Goal: Transaction & Acquisition: Purchase product/service

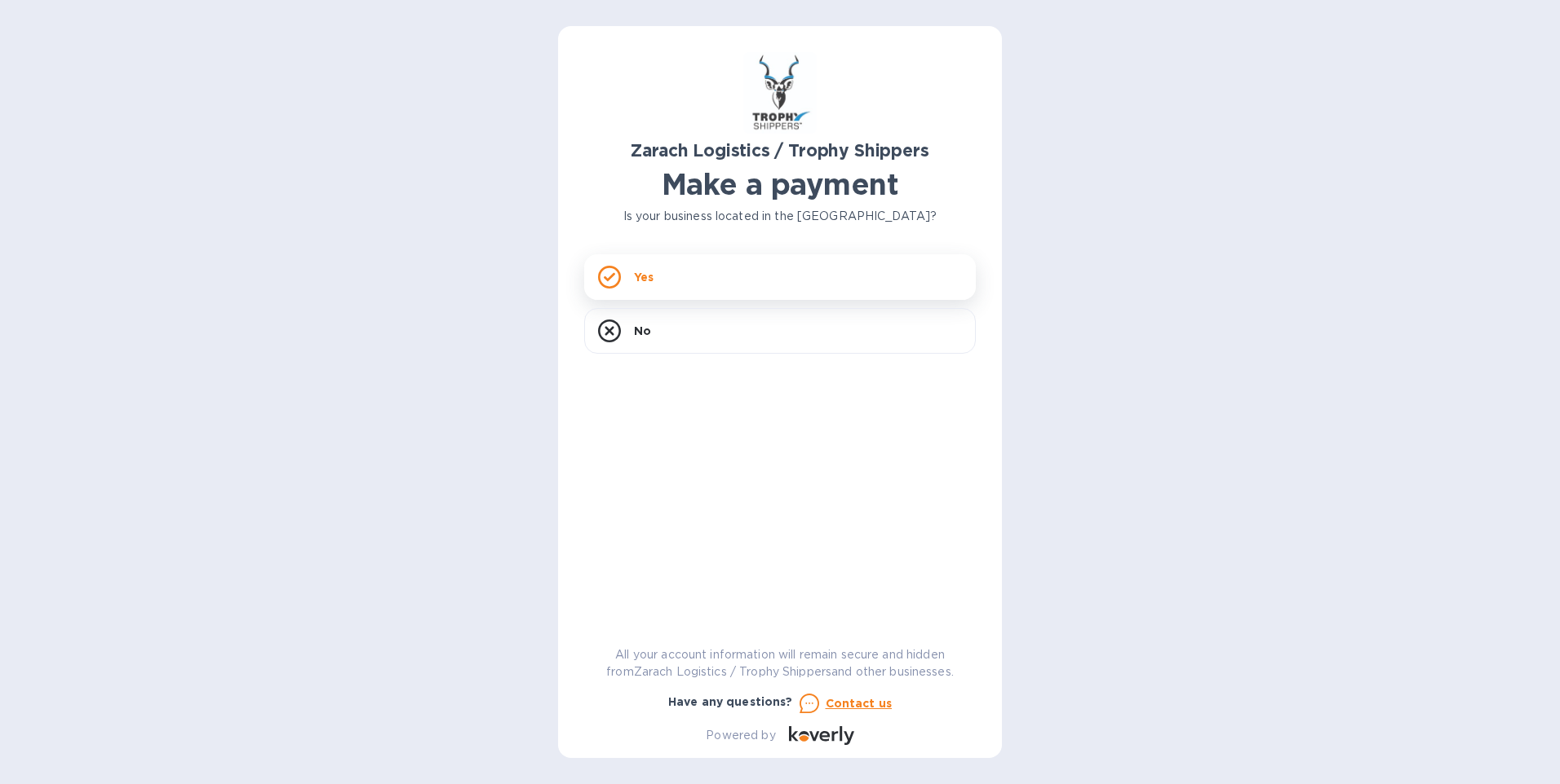
click at [636, 283] on p "Yes" at bounding box center [644, 277] width 20 height 16
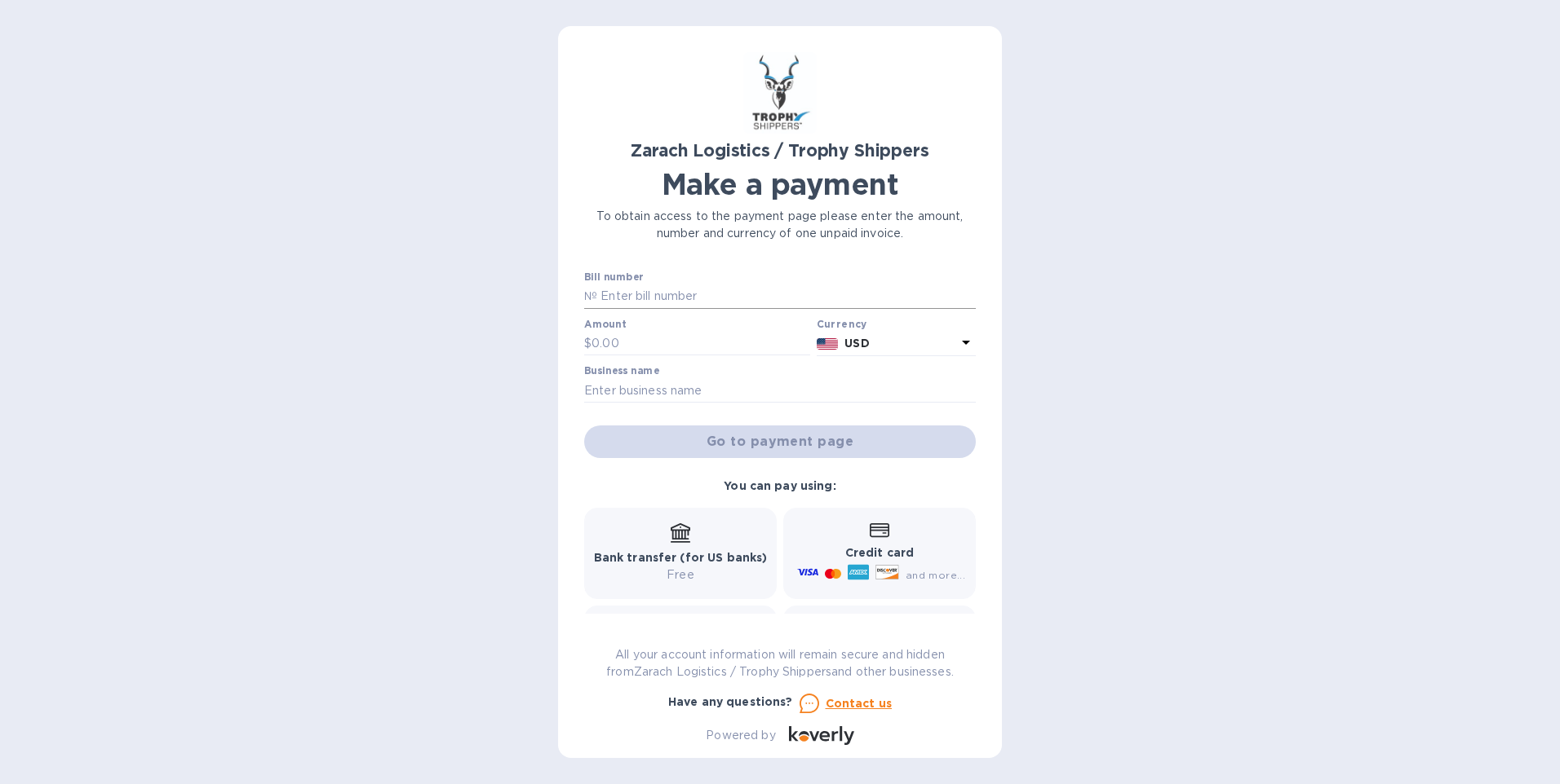
click at [616, 293] on input "text" at bounding box center [786, 297] width 378 height 25
type input "B00172273"
type input "2,947.50"
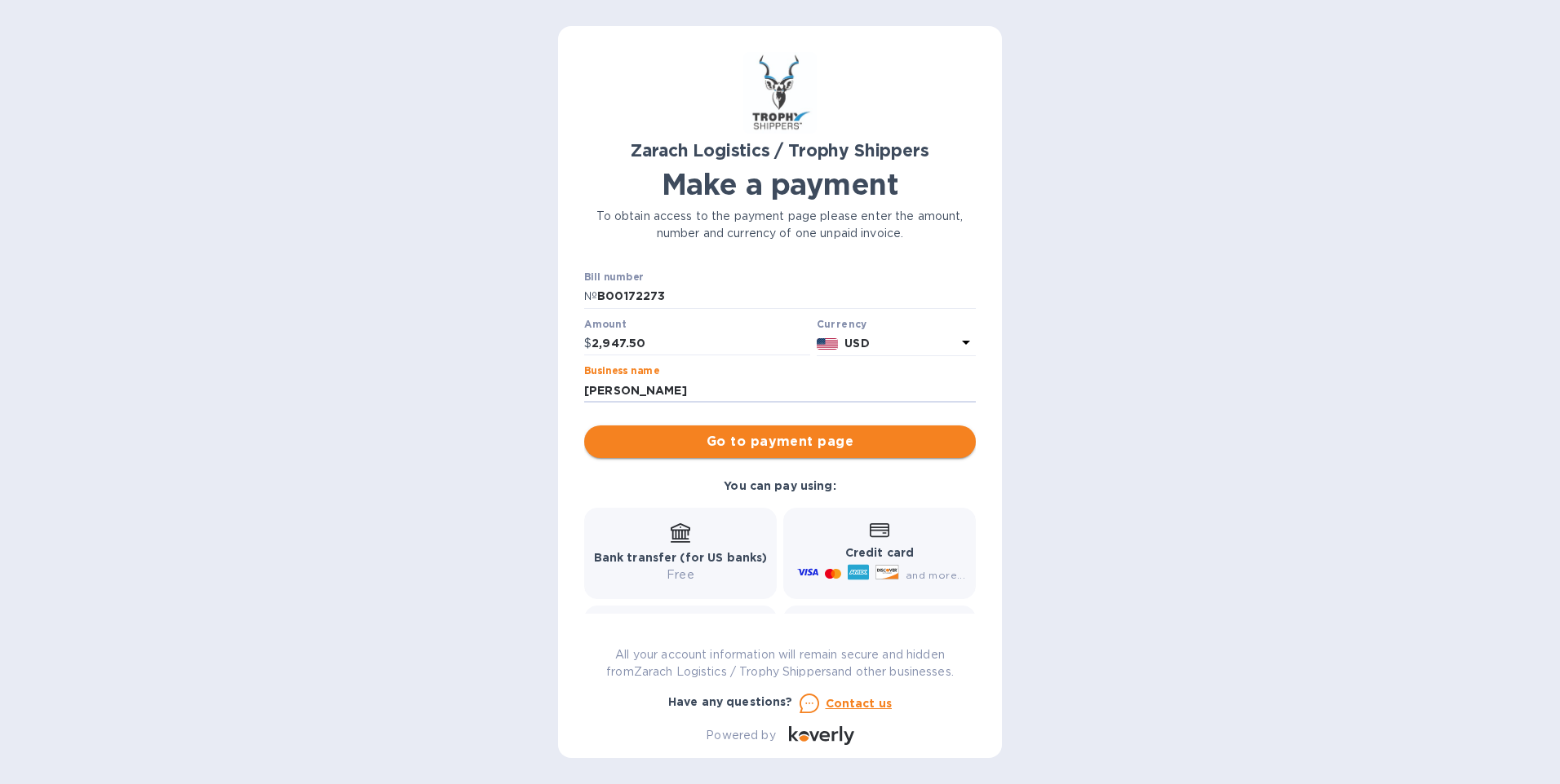
type input "[PERSON_NAME]"
click at [804, 442] on span "Go to payment page" at bounding box center [779, 442] width 365 height 20
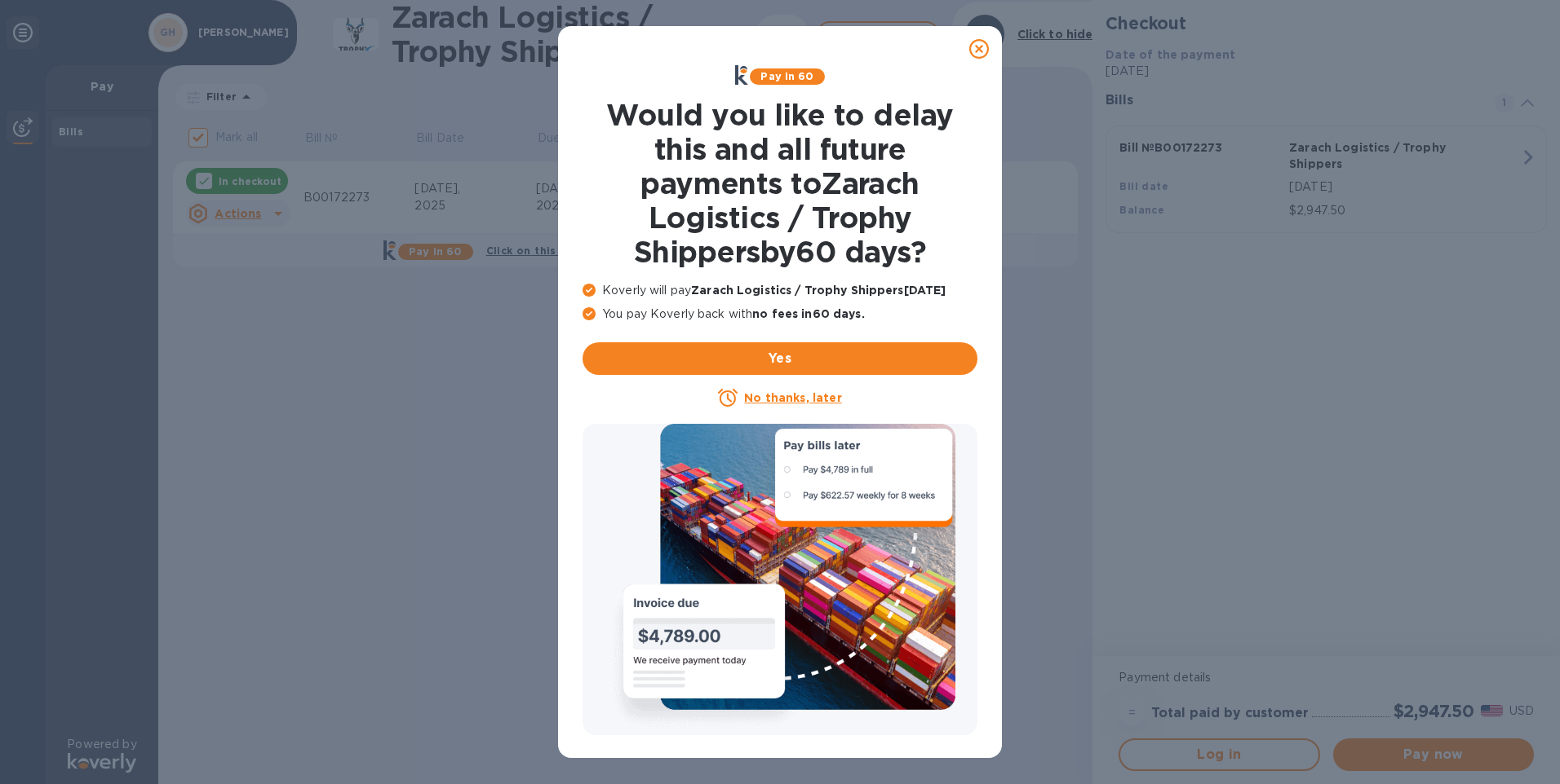
click at [1460, 42] on div "Pay in 60 Would you like to delay this and all future payments to Zarach Logist…" at bounding box center [780, 392] width 1560 height 784
click at [860, 188] on h1 "Would you like to delay this and all future payments to Zarach Logistics / Trop…" at bounding box center [780, 183] width 394 height 171
click at [401, 146] on div "Pay in 60 Would you like to delay this and all future payments to Zarach Logist…" at bounding box center [780, 392] width 1560 height 784
click at [1455, 41] on div "Pay in 60 Would you like to delay this and all future payments to Zarach Logist…" at bounding box center [780, 392] width 1560 height 784
click at [1372, 33] on div "Pay in 60 Would you like to delay this and all future payments to Zarach Logist…" at bounding box center [780, 392] width 1560 height 784
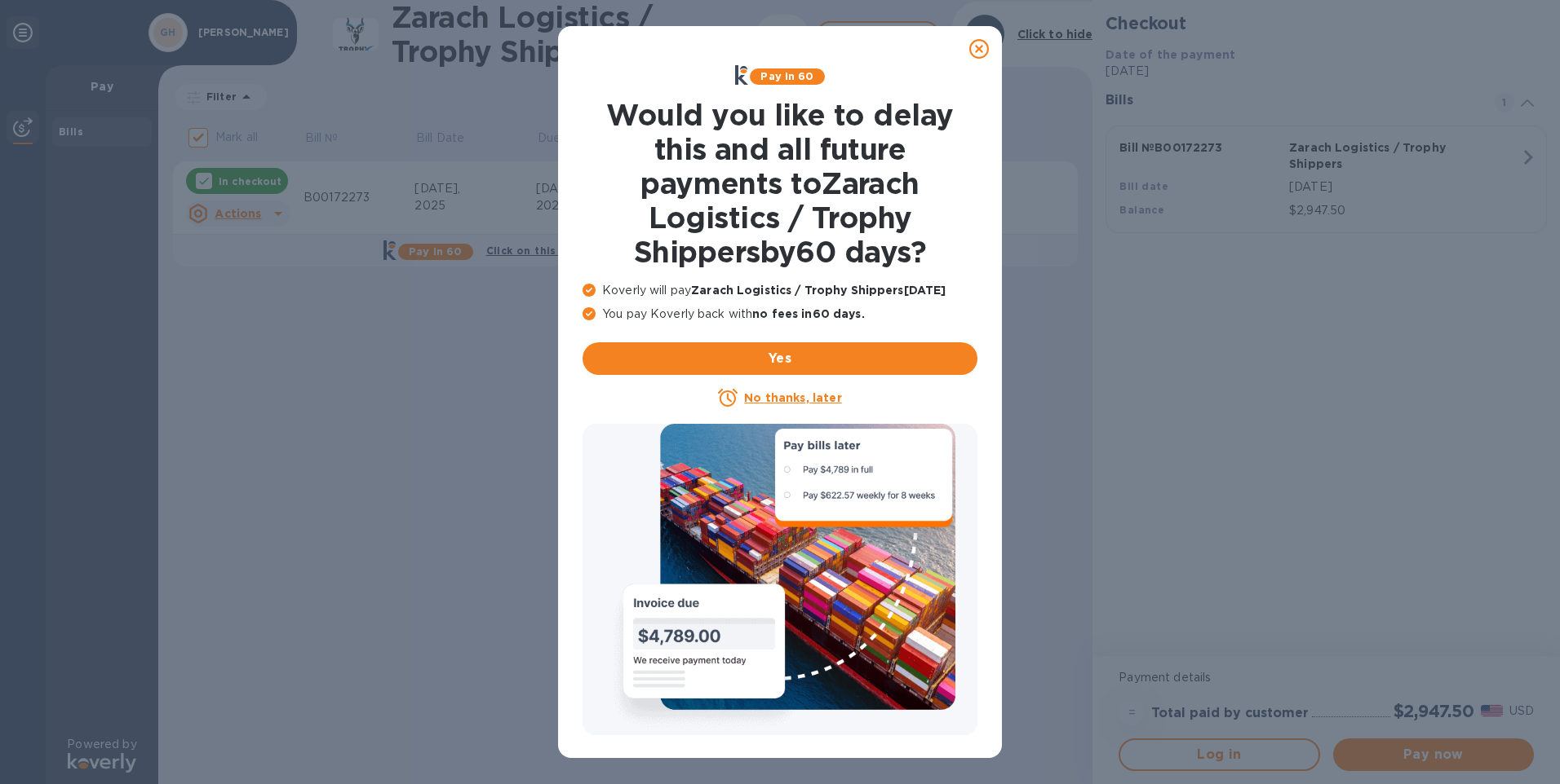
click at [1453, 37] on div "Pay in 60 Would you like to delay this and all future payments to Zarach Logist…" at bounding box center [780, 392] width 1560 height 784
click at [178, 35] on div "Pay in 60 Would you like to delay this and all future payments to Zarach Logist…" at bounding box center [780, 392] width 1560 height 784
click at [108, 86] on div "Pay in 60 Would you like to delay this and all future payments to Zarach Logist…" at bounding box center [780, 392] width 1560 height 784
click at [29, 126] on div "Pay in 60 Would you like to delay this and all future payments to Zarach Logist…" at bounding box center [780, 392] width 1560 height 784
click at [779, 397] on u "No thanks, later" at bounding box center [792, 398] width 97 height 13
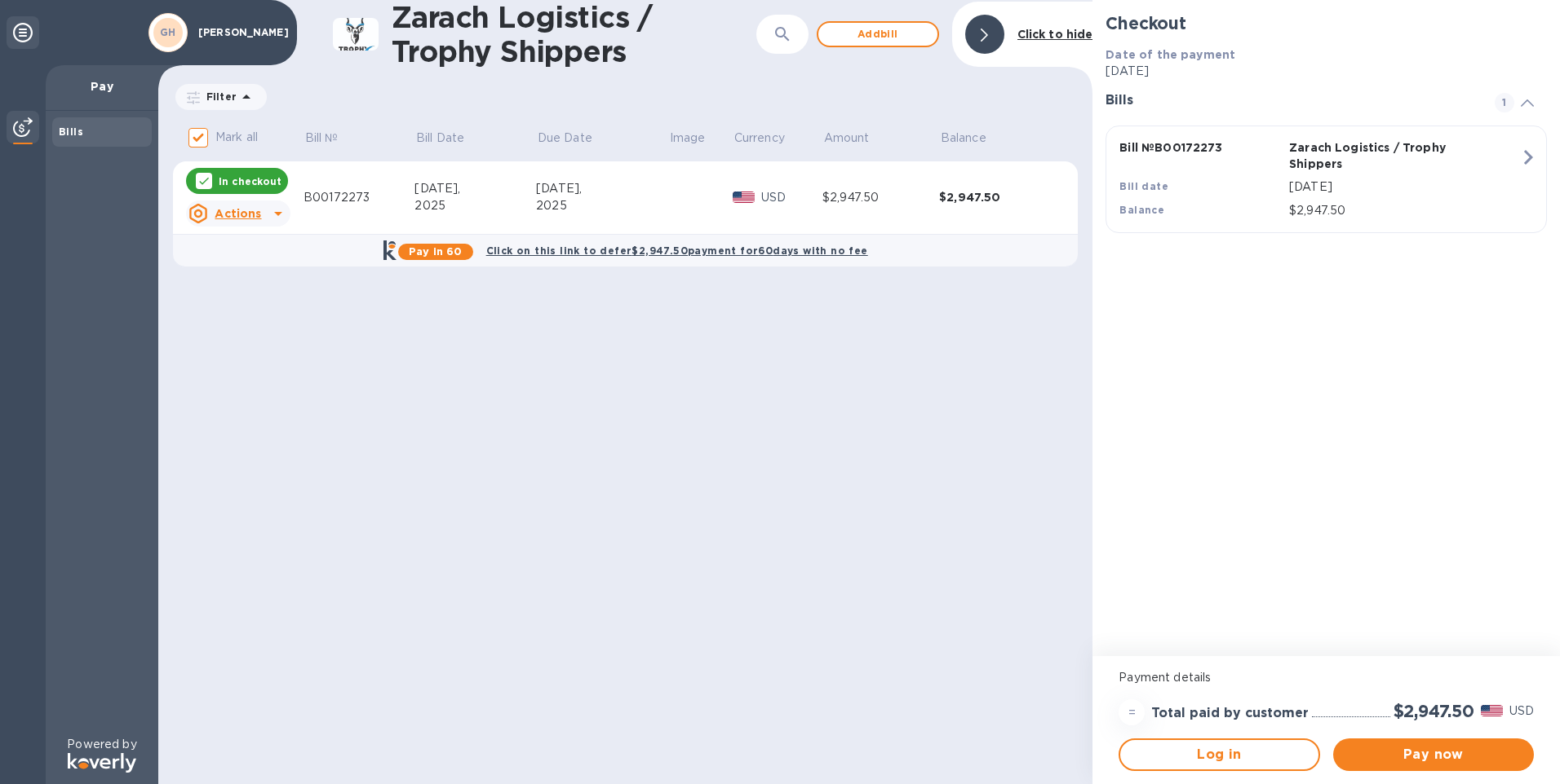
click at [279, 213] on icon at bounding box center [278, 214] width 8 height 4
click at [450, 378] on div at bounding box center [780, 392] width 1560 height 784
click at [1435, 753] on span "Pay now" at bounding box center [1433, 755] width 175 height 20
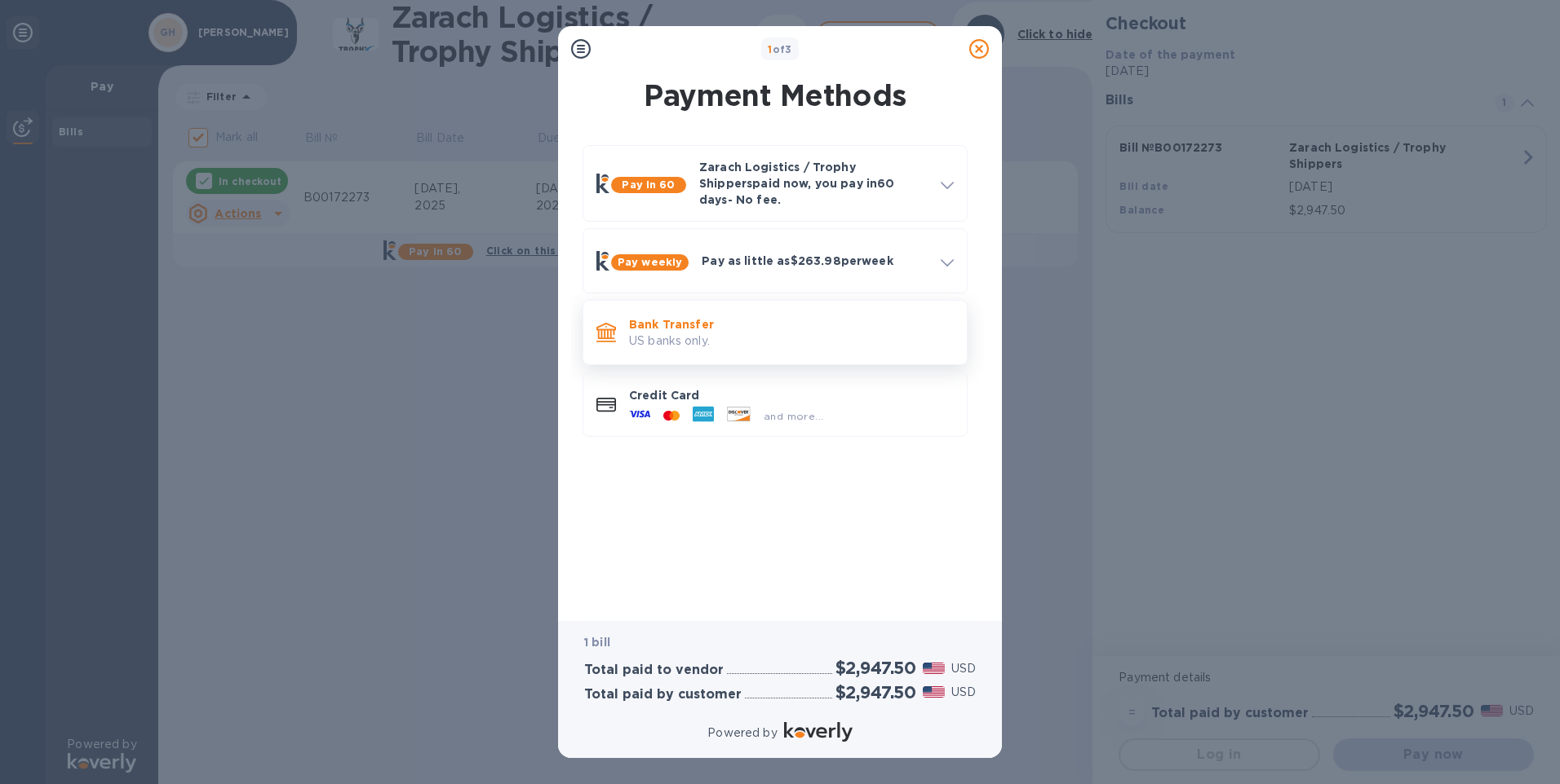
click at [685, 316] on p "Bank Transfer" at bounding box center [791, 324] width 324 height 16
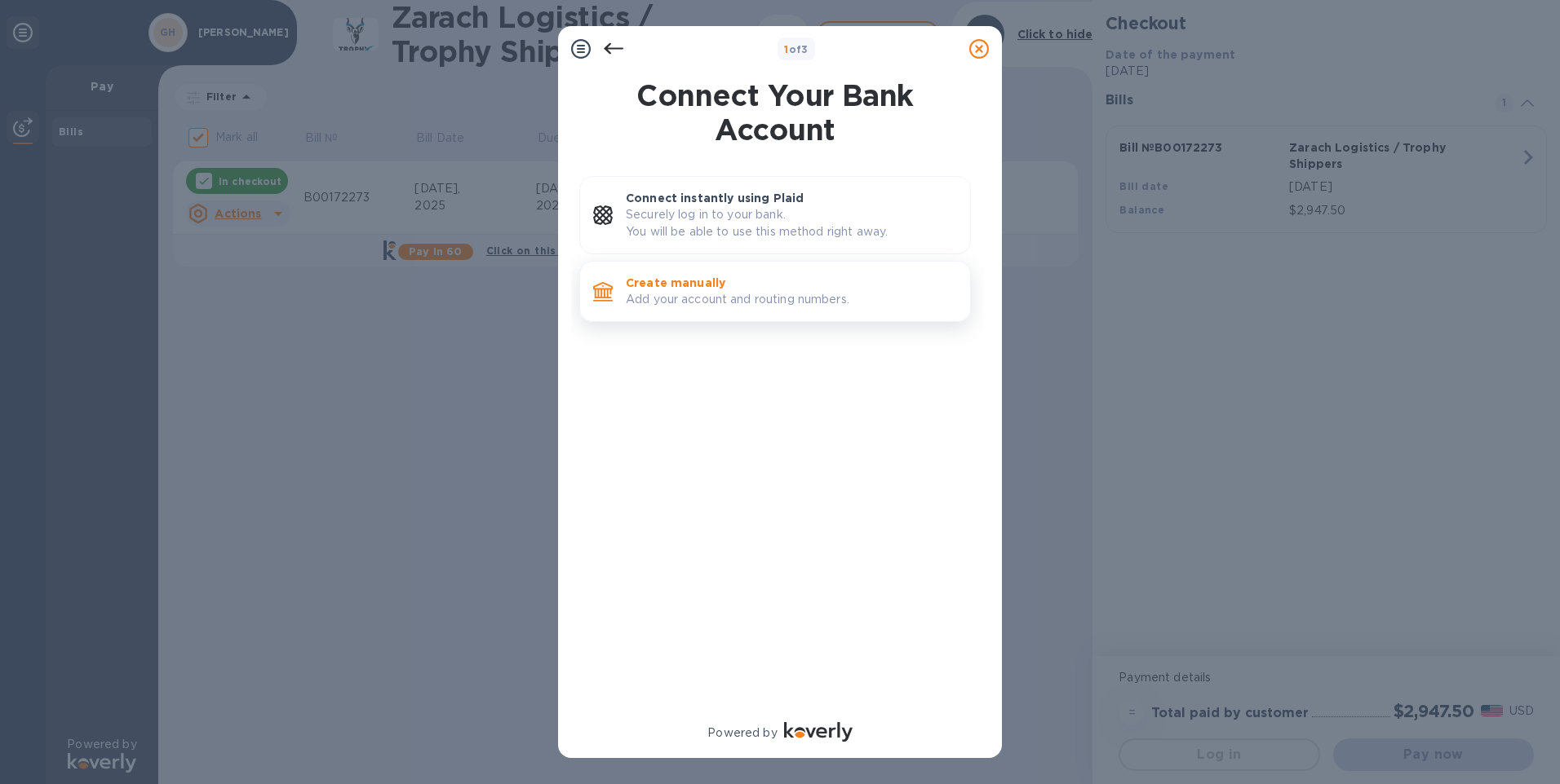
click at [688, 290] on p "Create manually" at bounding box center [791, 282] width 331 height 16
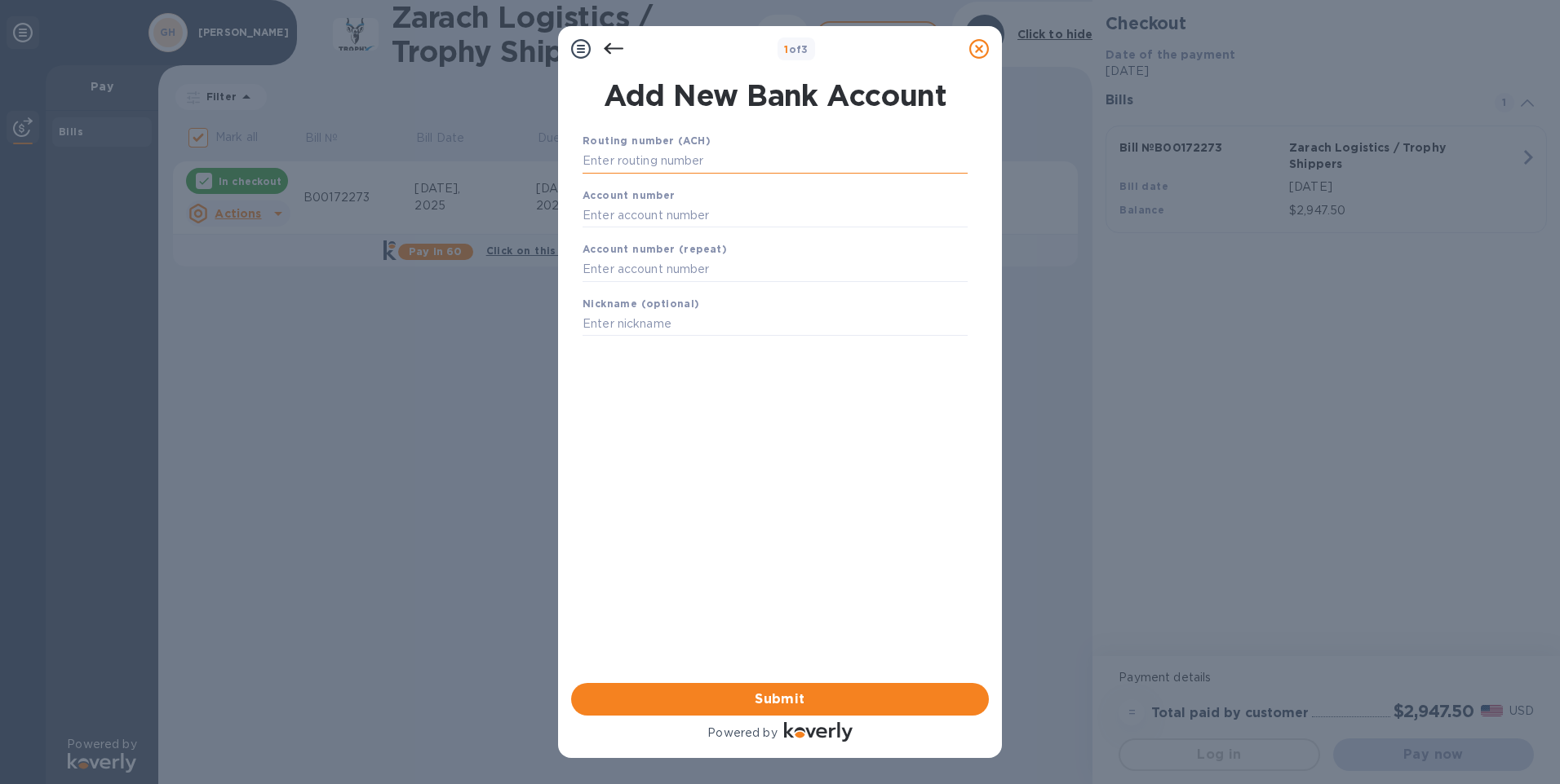
click at [665, 154] on input "text" at bounding box center [775, 162] width 385 height 25
type input "091201232"
type input "4012332"
type input "T"
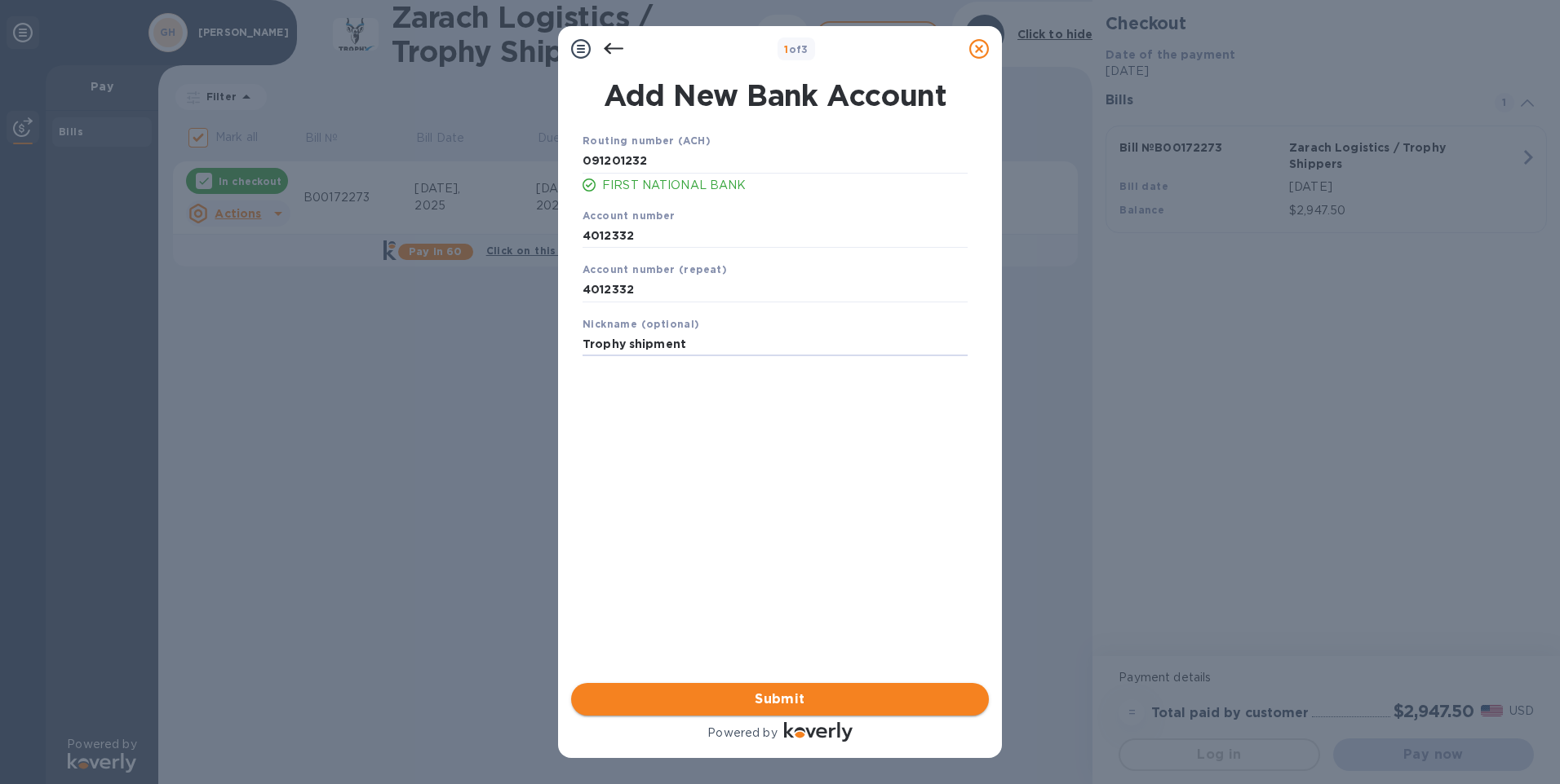
type input "Trophy shipment"
click at [770, 692] on span "Submit" at bounding box center [780, 700] width 392 height 20
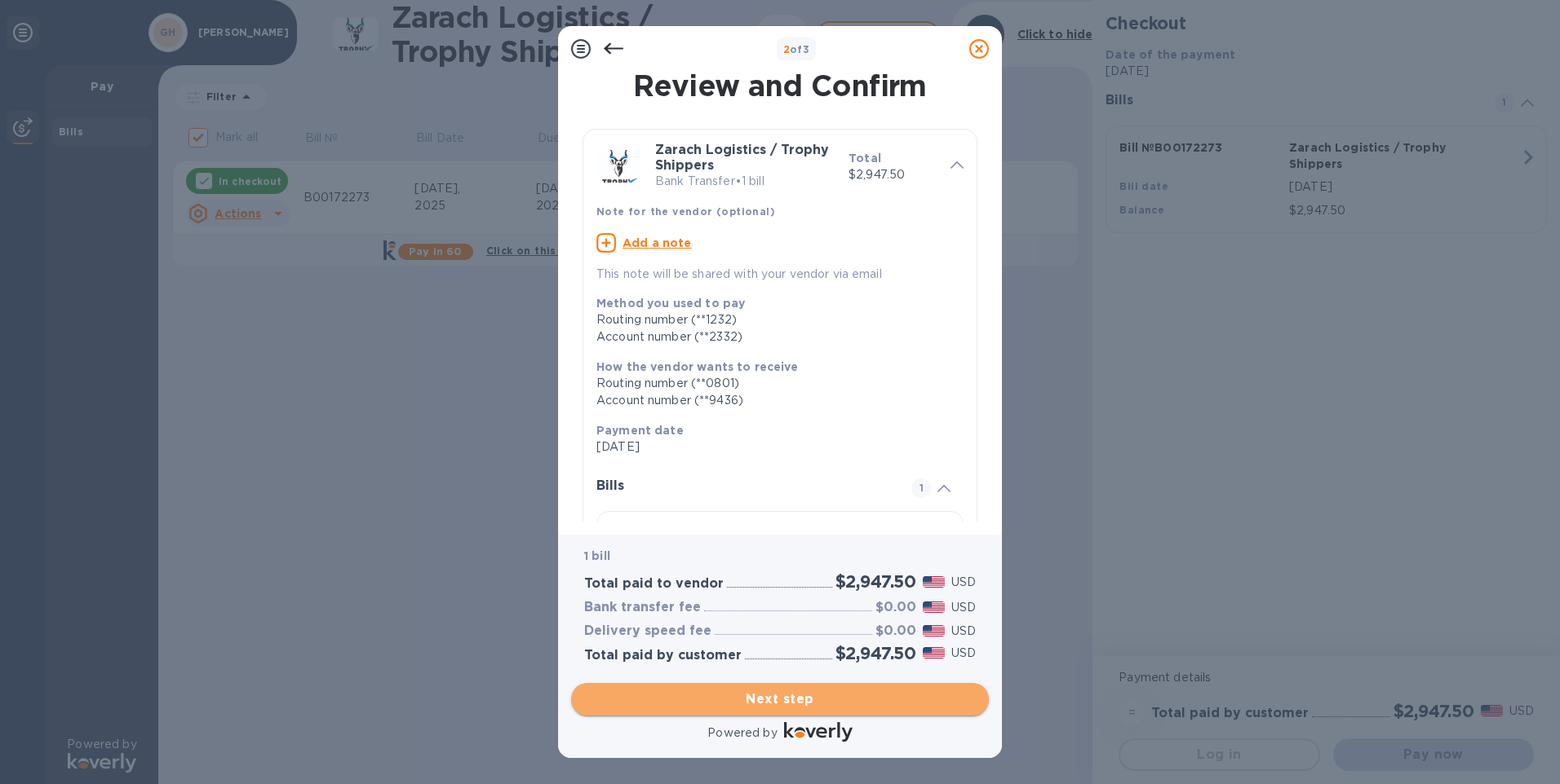
click at [792, 702] on span "Next step" at bounding box center [780, 700] width 392 height 20
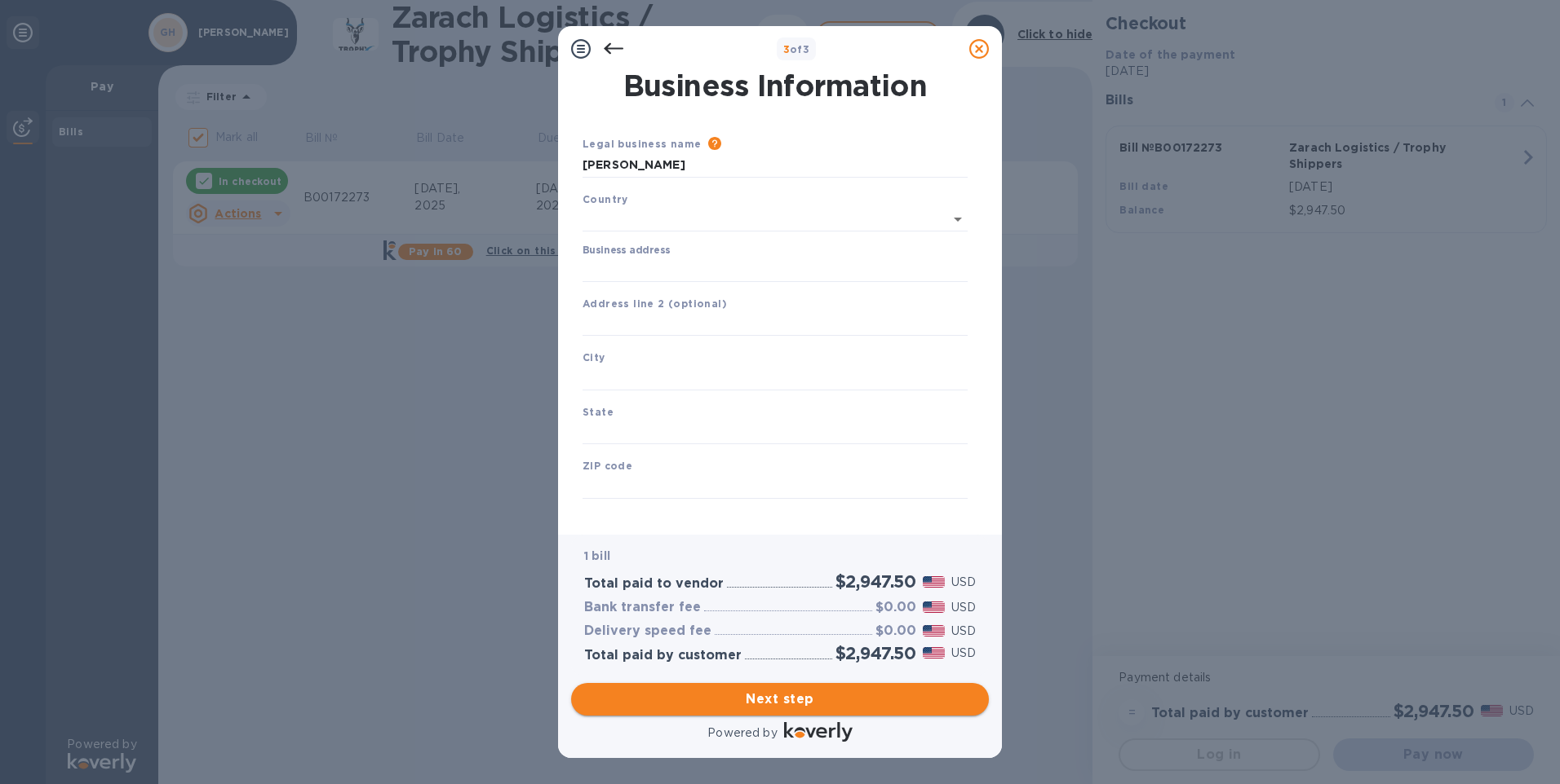
type input "[GEOGRAPHIC_DATA]"
click at [619, 260] on input "Business address" at bounding box center [775, 267] width 385 height 25
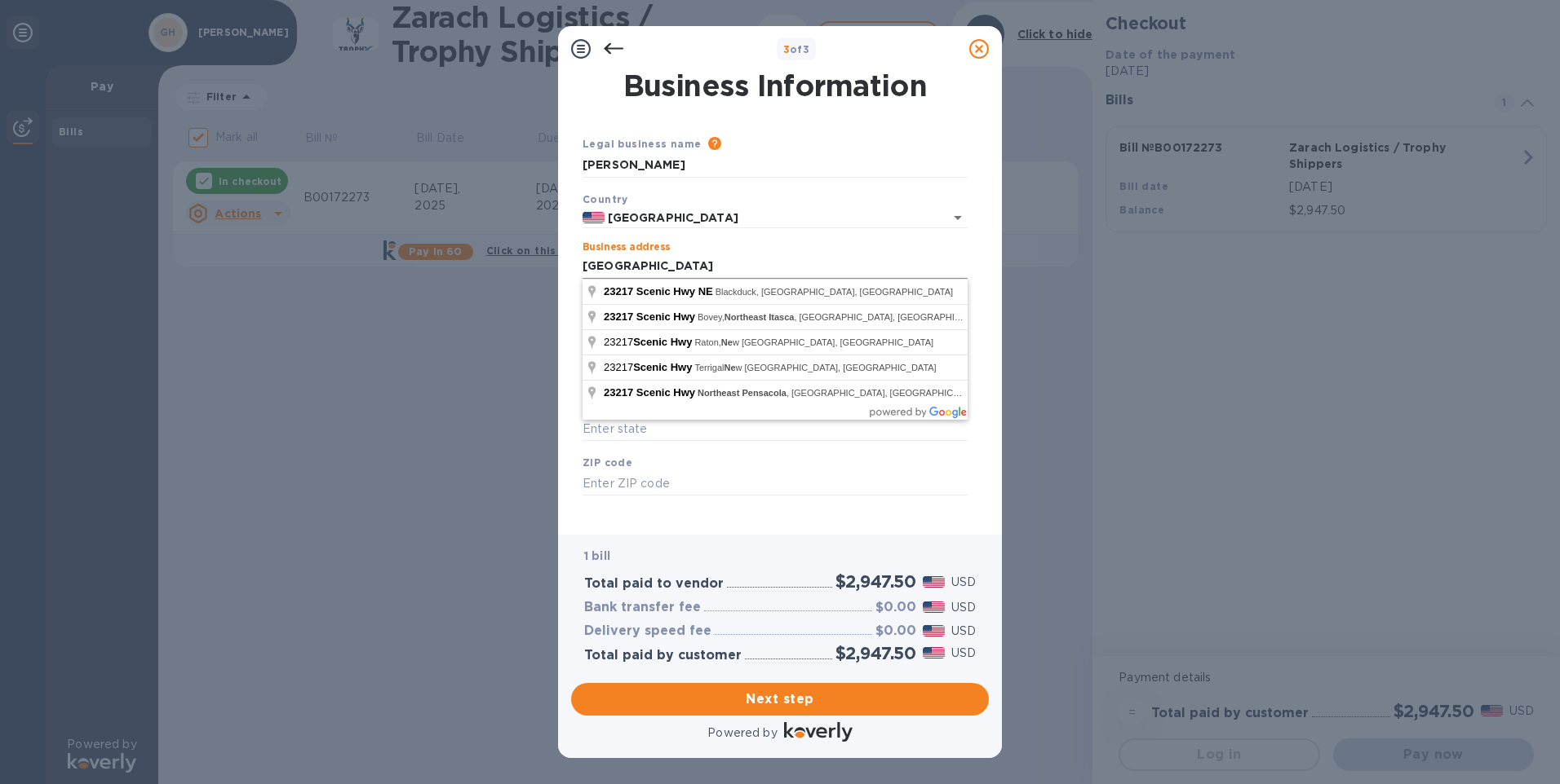
type input "[GEOGRAPHIC_DATA]"
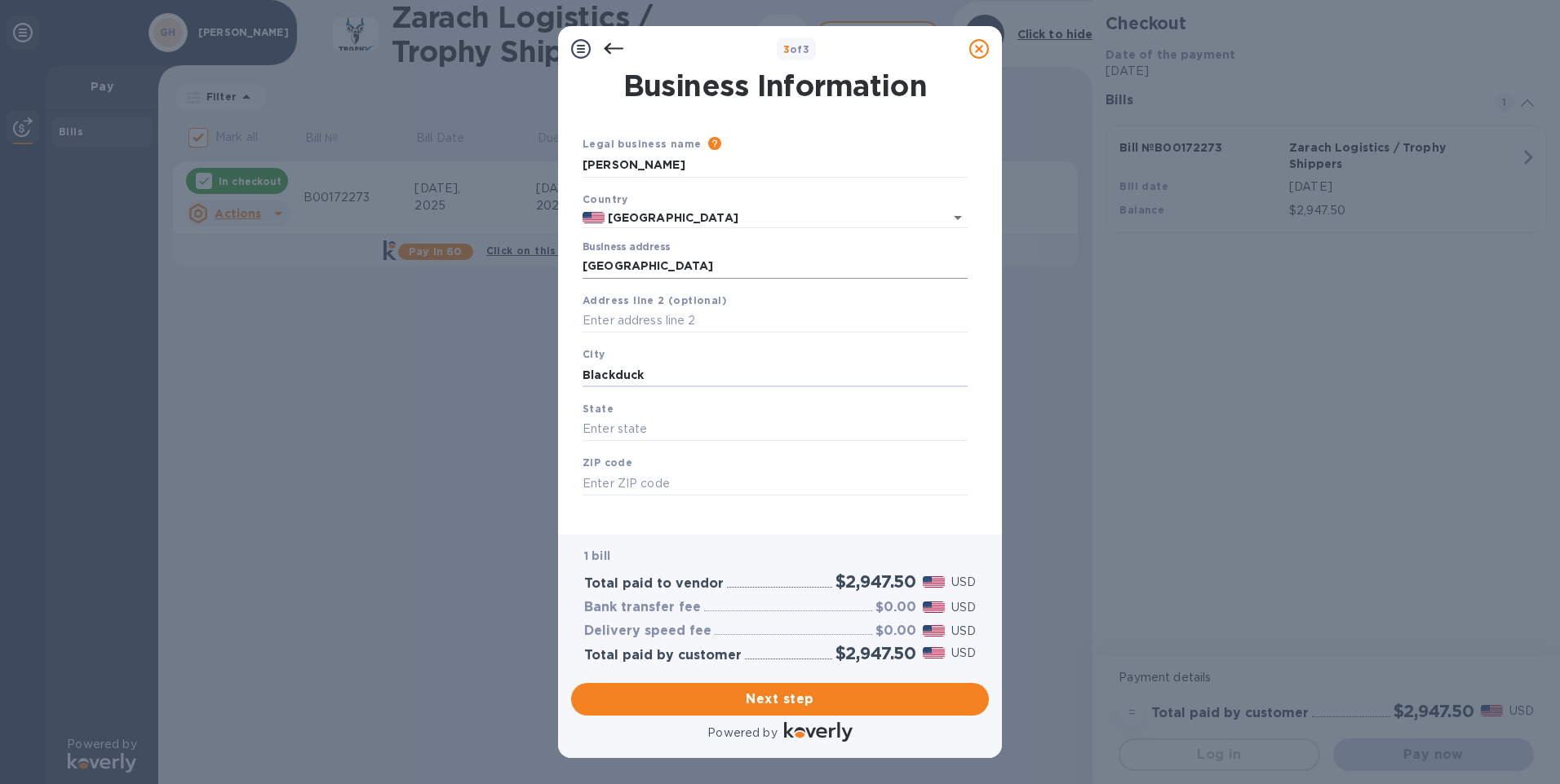
type input "Blackduck"
type input "[US_STATE]"
type input "56630"
click at [779, 694] on span "Next step" at bounding box center [780, 700] width 392 height 20
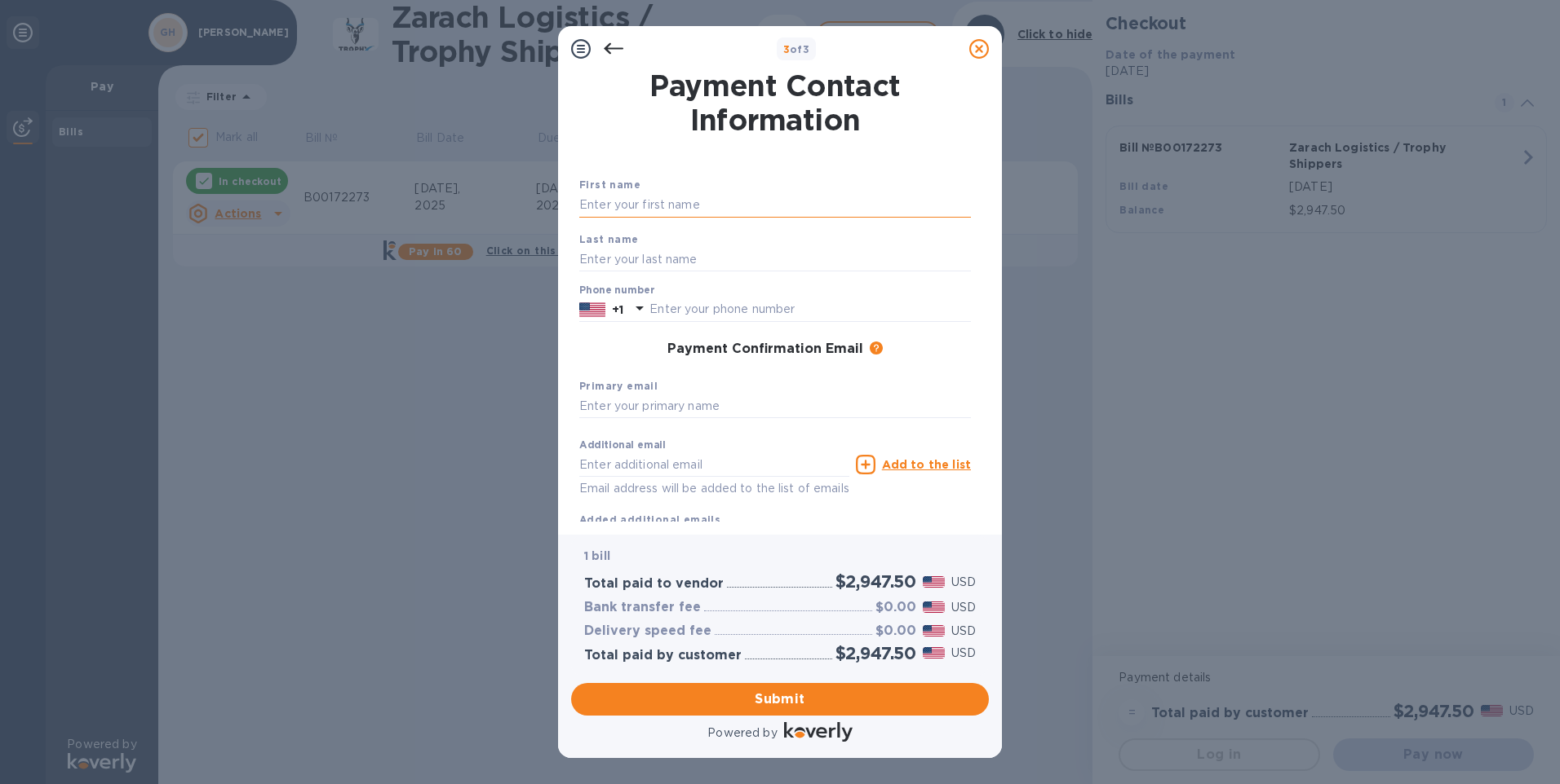
click at [645, 199] on input "text" at bounding box center [775, 206] width 392 height 25
type input "Gerit"
type input "[PERSON_NAME]"
type input "2185565283"
type input "[EMAIL_ADDRESS][DOMAIN_NAME]"
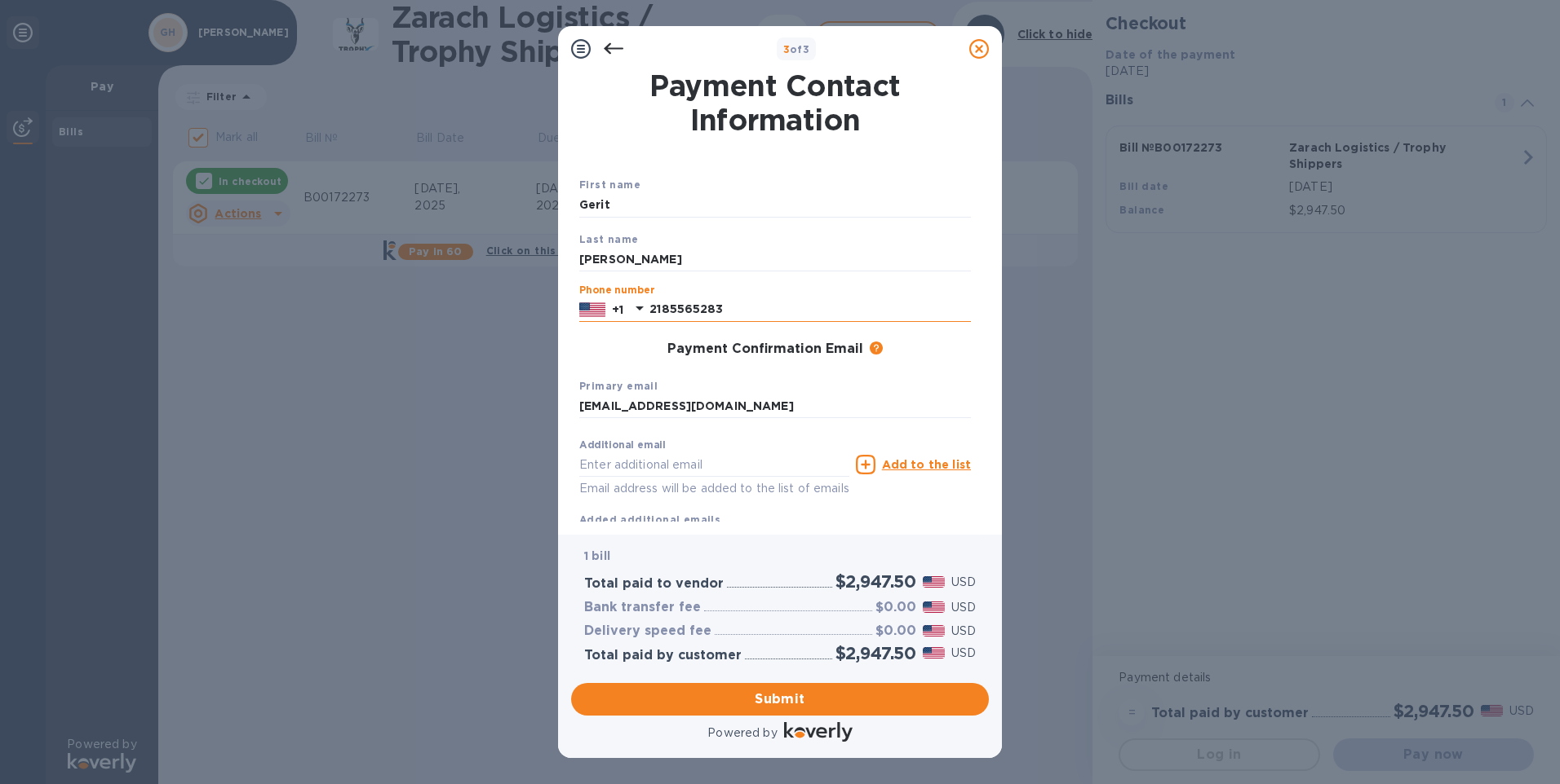
type input "[EMAIL_ADDRESS][DOMAIN_NAME]"
type input "2185565283"
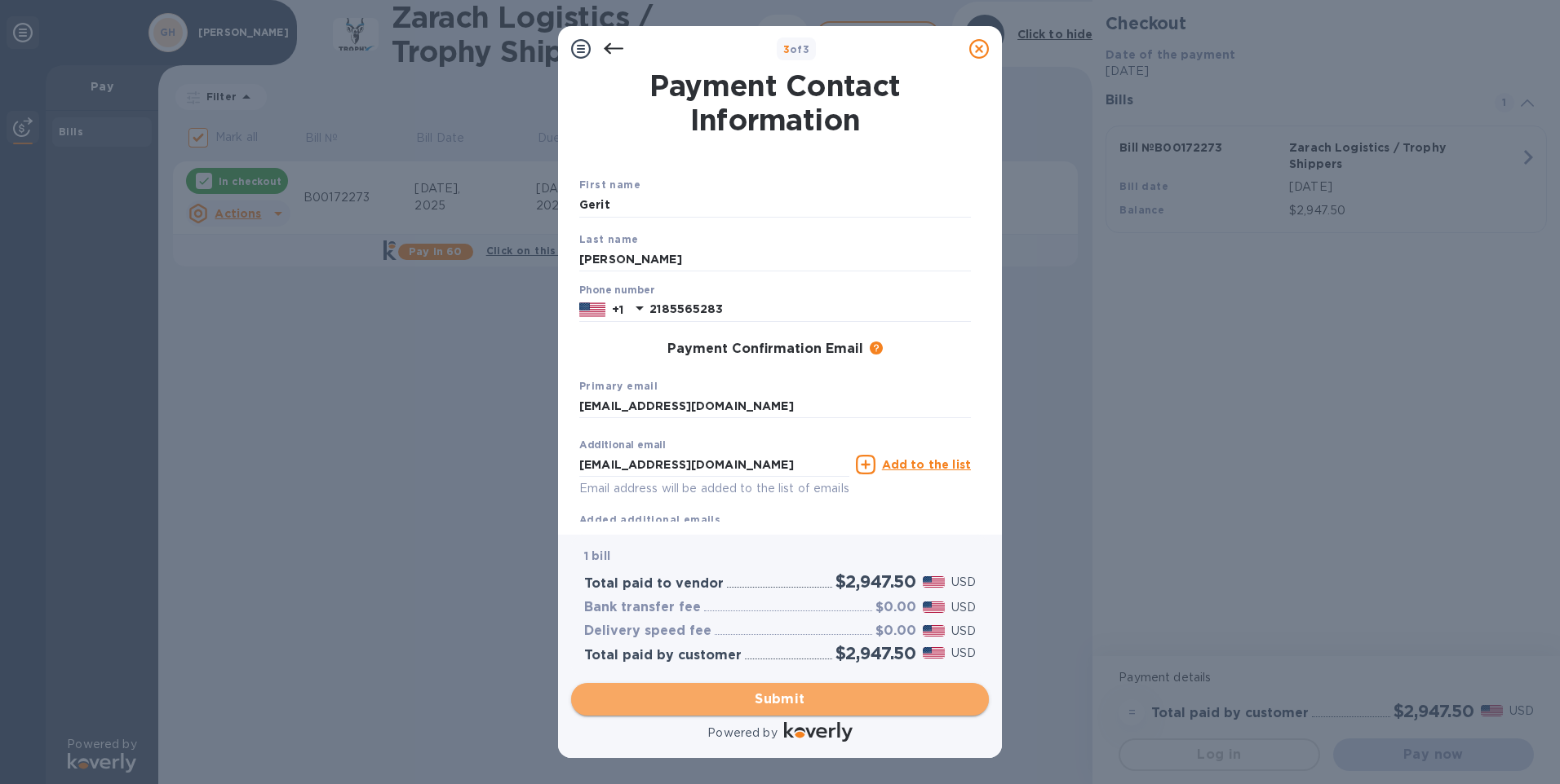
click at [795, 696] on span "Submit" at bounding box center [780, 700] width 392 height 20
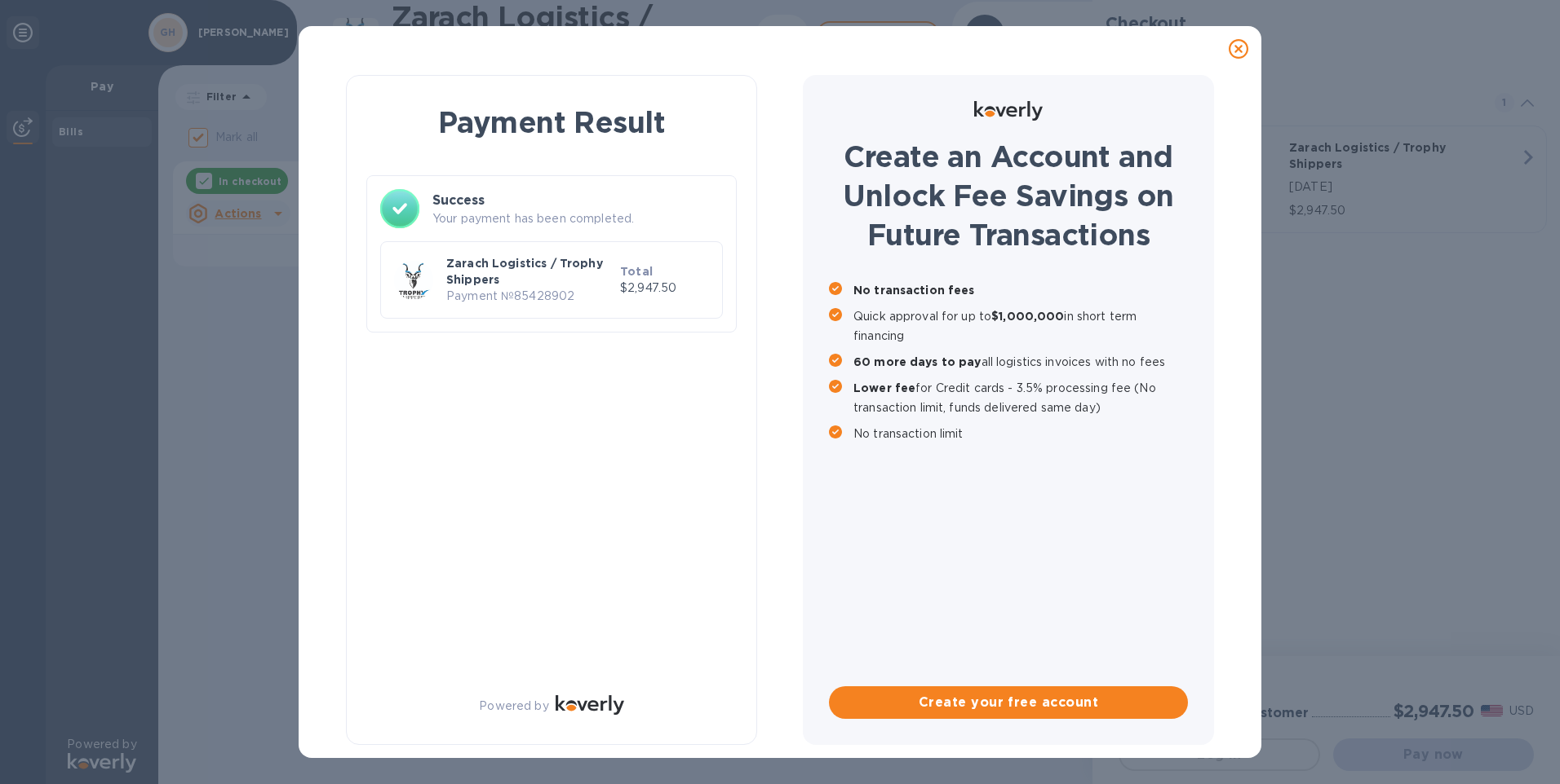
checkbox input "false"
click at [1240, 47] on icon at bounding box center [1238, 49] width 20 height 20
